Goal: Task Accomplishment & Management: Manage account settings

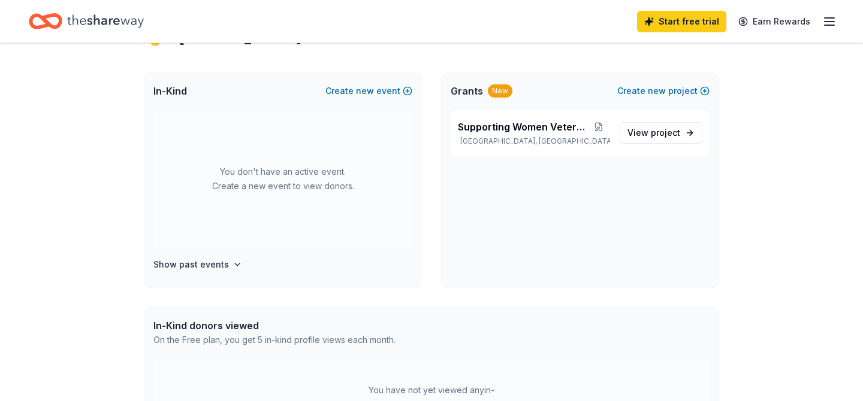
scroll to position [235, 0]
click at [627, 140] on span "View project" at bounding box center [653, 133] width 53 height 14
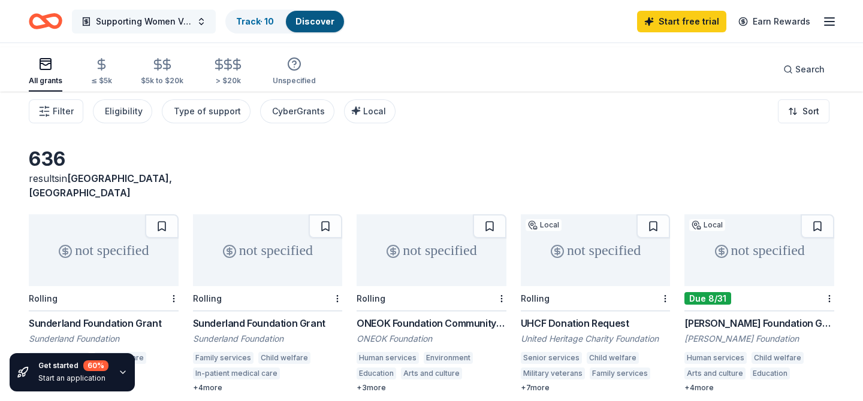
click at [216, 24] on button "Supporting Women Veterans" at bounding box center [144, 22] width 144 height 24
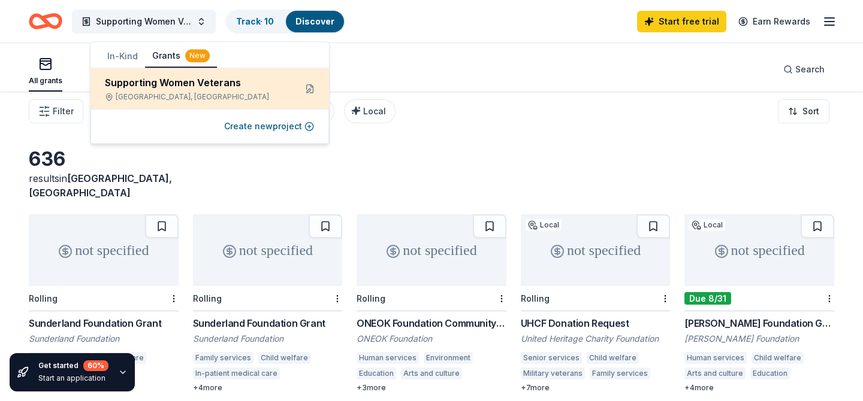
click at [182, 90] on div "Supporting Women Veterans" at bounding box center [195, 82] width 181 height 14
click at [307, 98] on button at bounding box center [309, 88] width 19 height 19
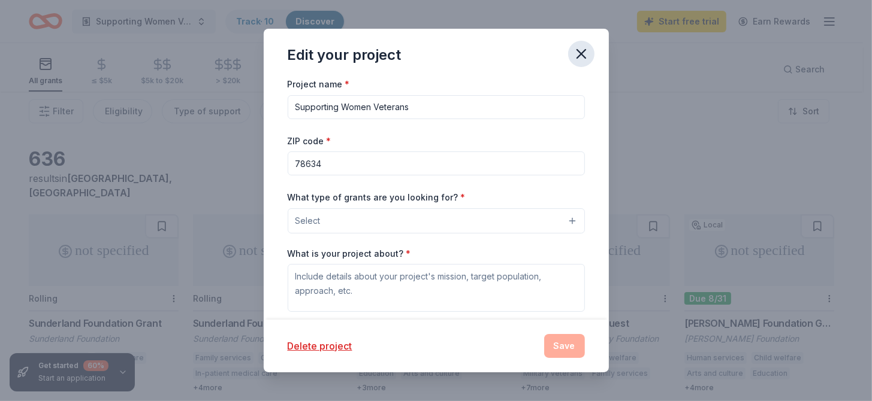
click at [585, 58] on icon "button" at bounding box center [581, 54] width 8 height 8
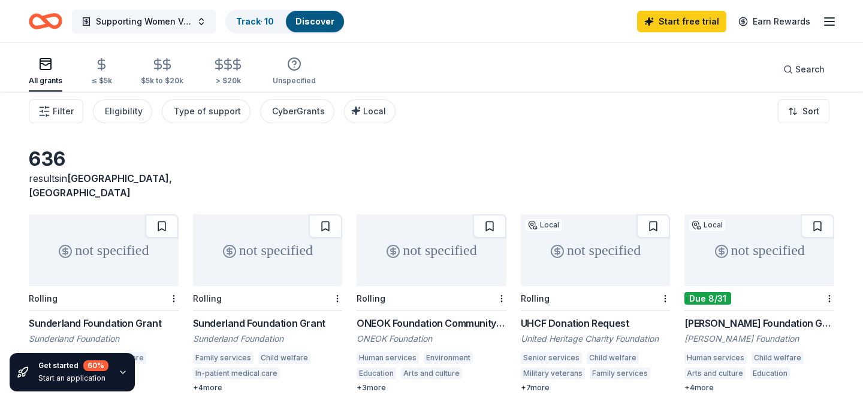
click at [175, 29] on span "Supporting Women Veterans" at bounding box center [144, 21] width 96 height 14
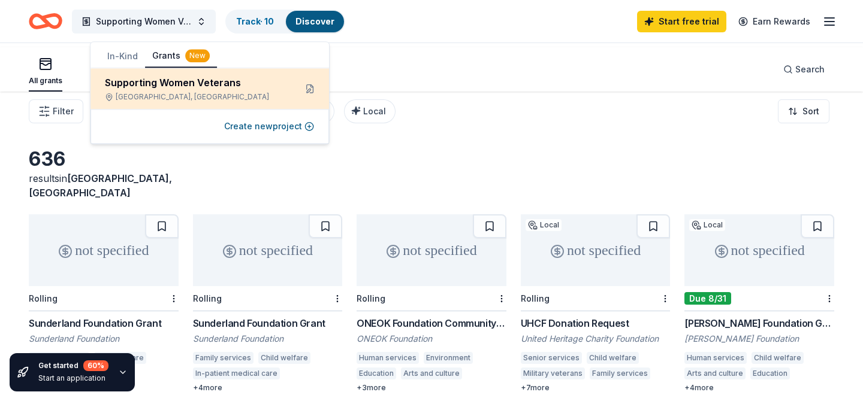
click at [201, 90] on div "Supporting Women Veterans" at bounding box center [195, 82] width 181 height 14
click at [210, 90] on div "Supporting Women Veterans" at bounding box center [195, 82] width 181 height 14
click at [308, 98] on button at bounding box center [309, 88] width 19 height 19
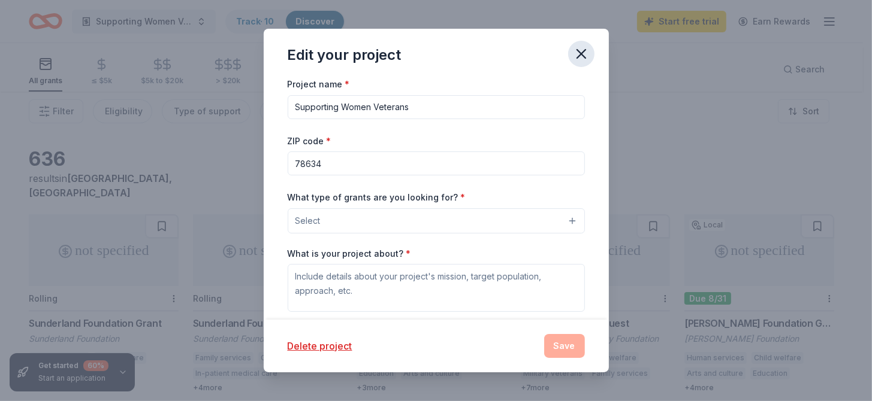
click at [594, 67] on button "button" at bounding box center [581, 54] width 26 height 26
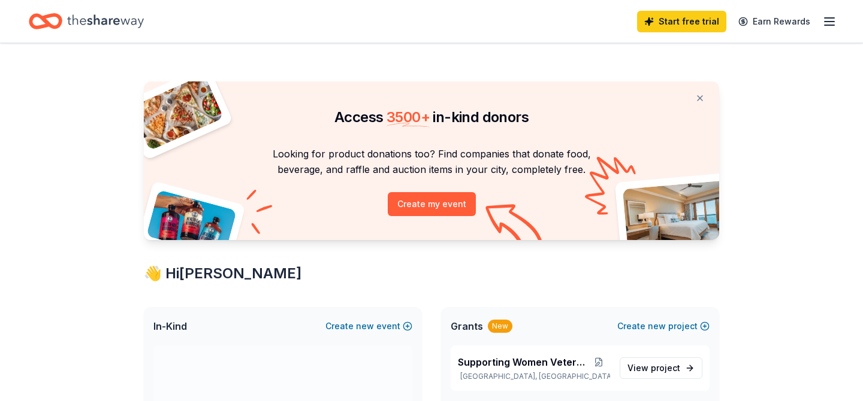
scroll to position [235, 0]
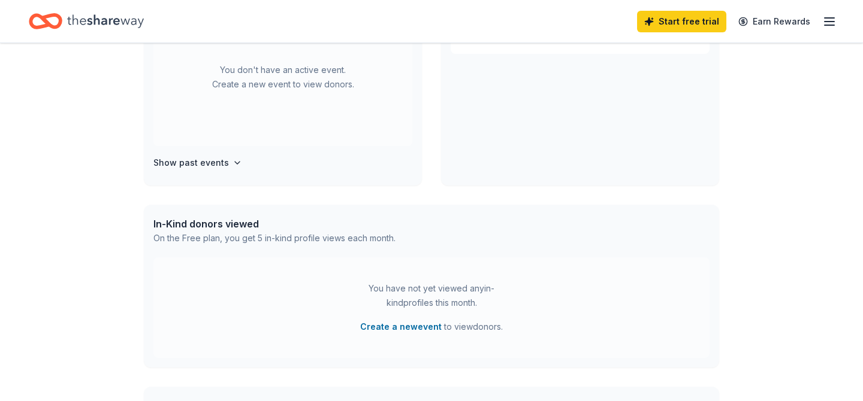
scroll to position [337, 0]
click at [822, 22] on icon "button" at bounding box center [829, 21] width 14 height 14
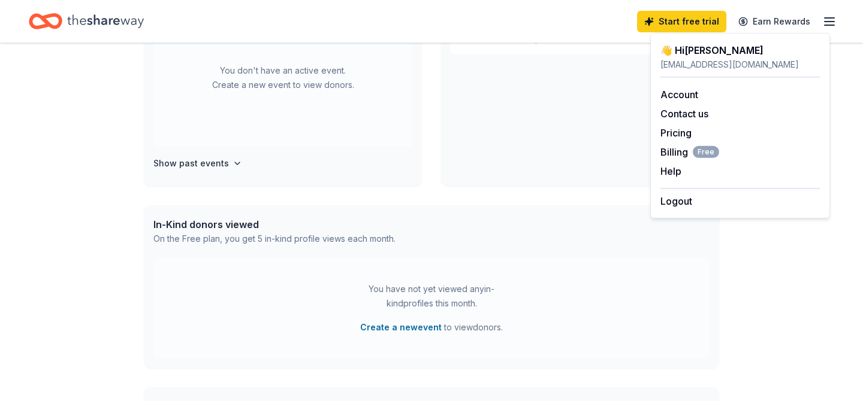
click at [686, 219] on div "👋 Hi Carmen cmv196407@gmail.com Account Contact us Pricing Billing Free Help Ea…" at bounding box center [740, 126] width 180 height 186
click at [691, 208] on button "Logout" at bounding box center [676, 201] width 32 height 14
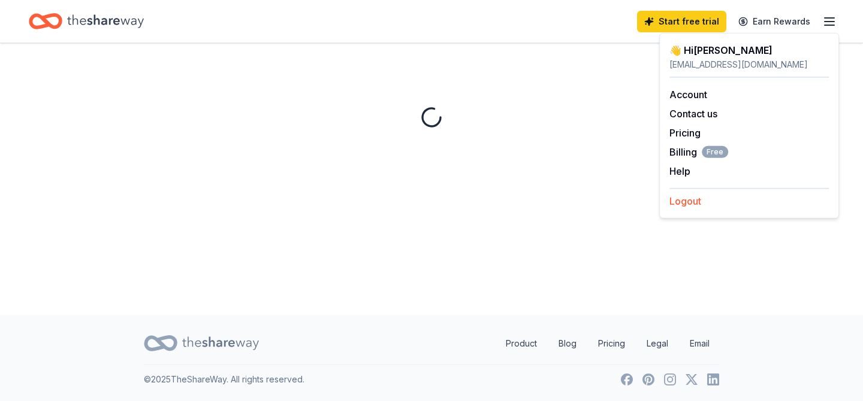
scroll to position [0, 0]
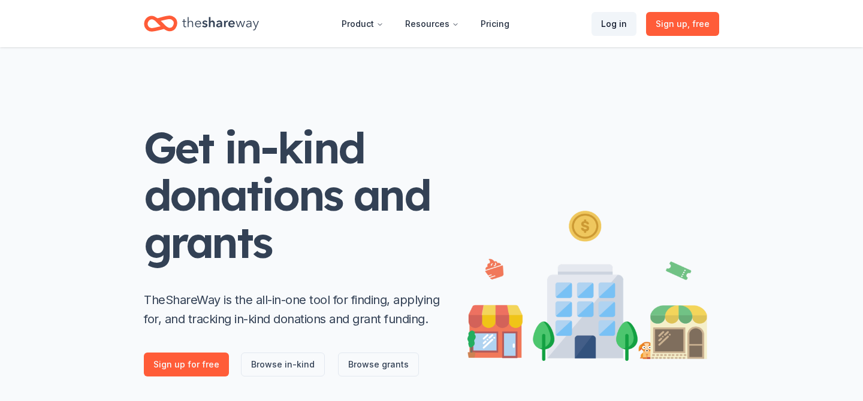
click at [594, 26] on link "Log in" at bounding box center [613, 24] width 45 height 24
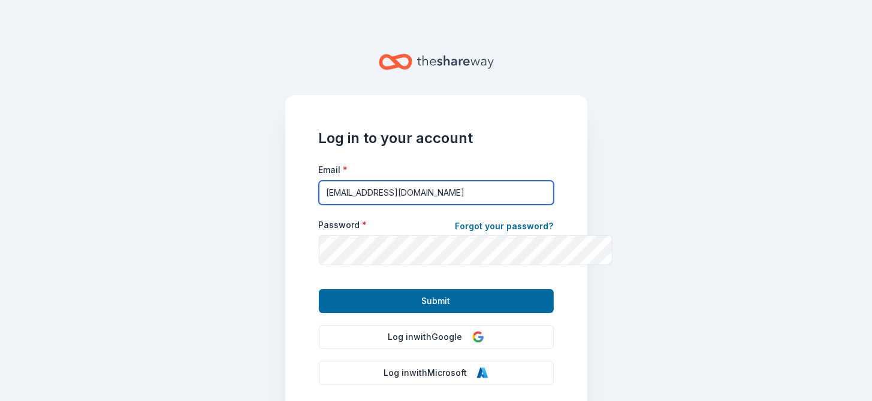
click at [440, 205] on input "cmv196407@gmail.com" at bounding box center [436, 193] width 235 height 24
type input "info@divasindogtags.org"
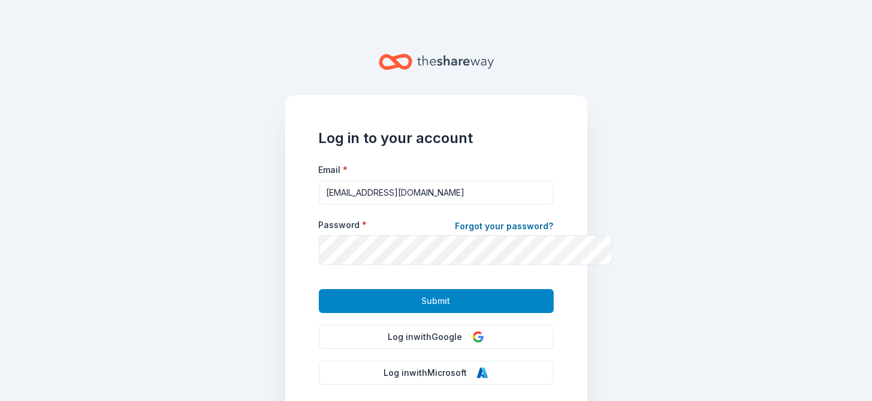
click at [400, 313] on button "Submit" at bounding box center [436, 301] width 235 height 24
